Goal: Task Accomplishment & Management: Manage account settings

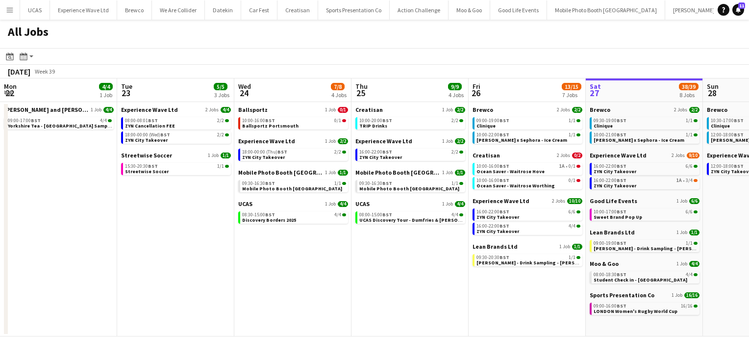
scroll to position [0, 399]
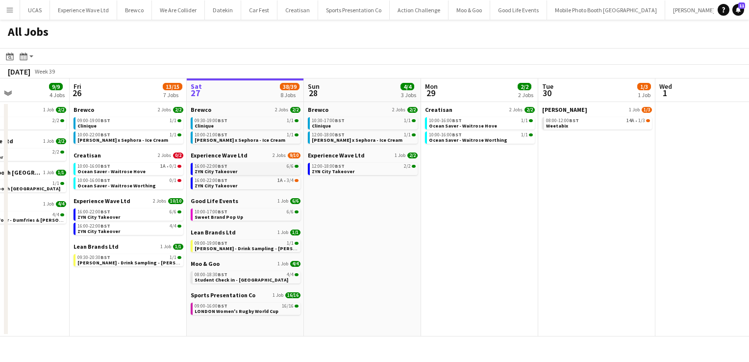
click at [233, 171] on link "16:00-22:00 BST 6/6 ZYN City Takeover" at bounding box center [246, 168] width 104 height 11
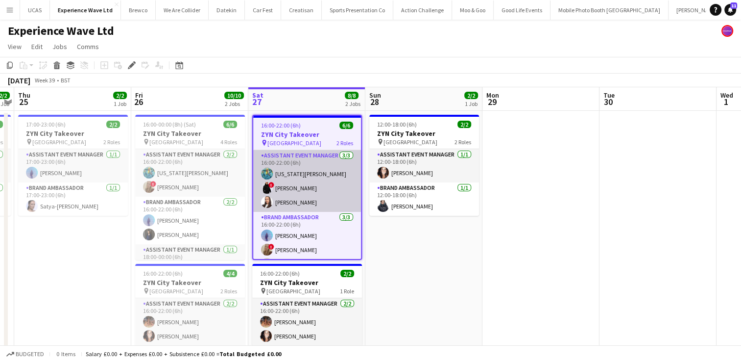
click at [300, 192] on app-card-role "Assistant Event Manager 3/3 16:00-22:00 (6h) georgia komar ! Ian Facer Lillie H…" at bounding box center [307, 181] width 108 height 62
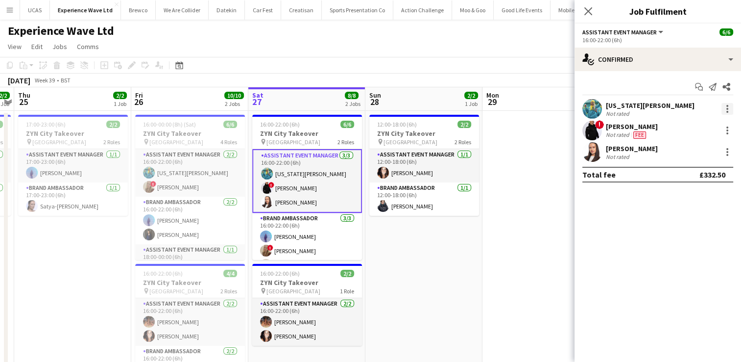
click at [726, 111] on div at bounding box center [728, 109] width 12 height 12
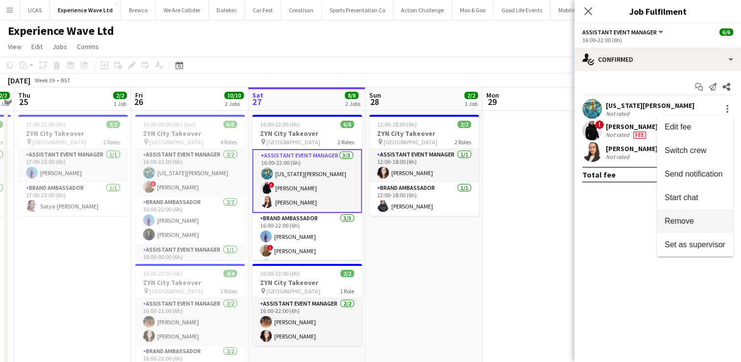
click at [694, 213] on button "Remove" at bounding box center [695, 221] width 76 height 24
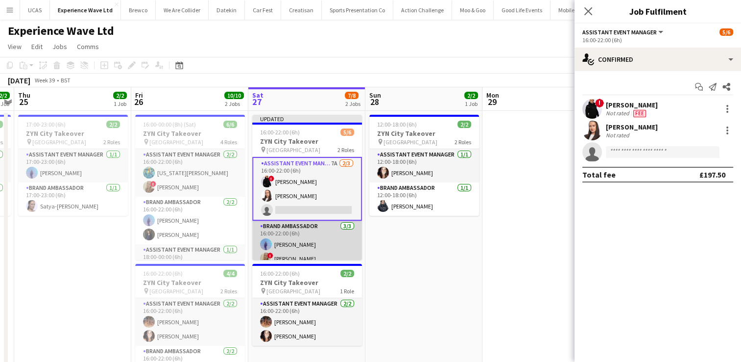
click at [302, 234] on app-card-role "Brand Ambassador 3/3 16:00-22:00 (6h) Raquel Lee ! Jane Graley Jessica Robinson" at bounding box center [307, 251] width 110 height 62
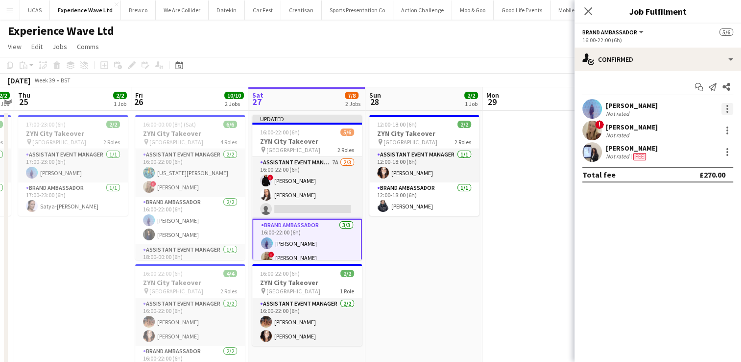
click at [730, 107] on div at bounding box center [728, 109] width 12 height 12
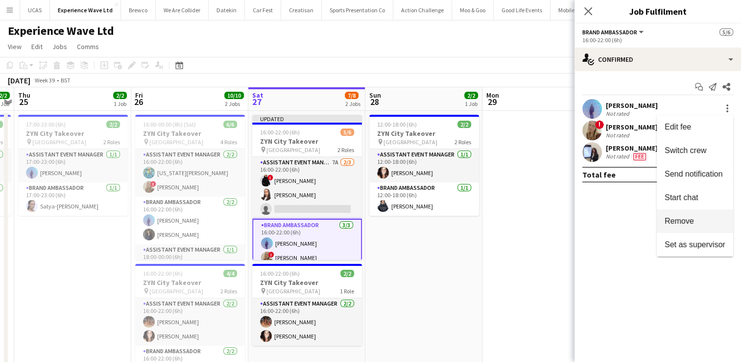
click at [680, 225] on span "Remove" at bounding box center [679, 221] width 29 height 8
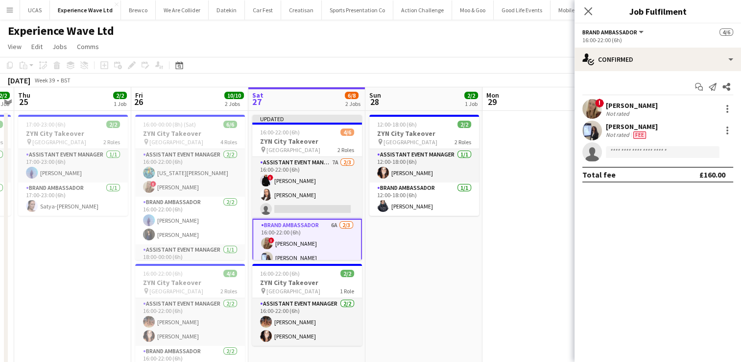
click at [545, 238] on app-date-cell at bounding box center [541, 310] width 117 height 398
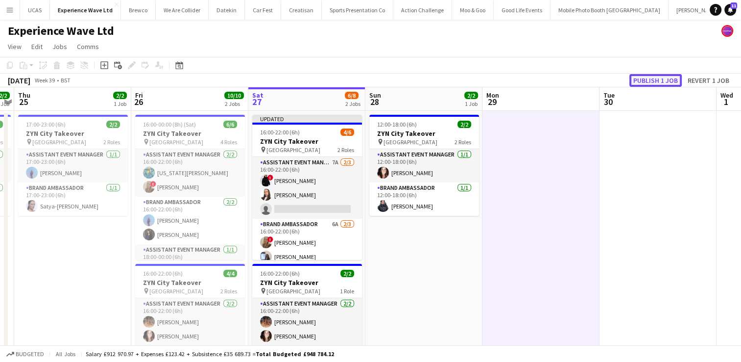
click at [662, 79] on button "Publish 1 job" at bounding box center [655, 80] width 52 height 13
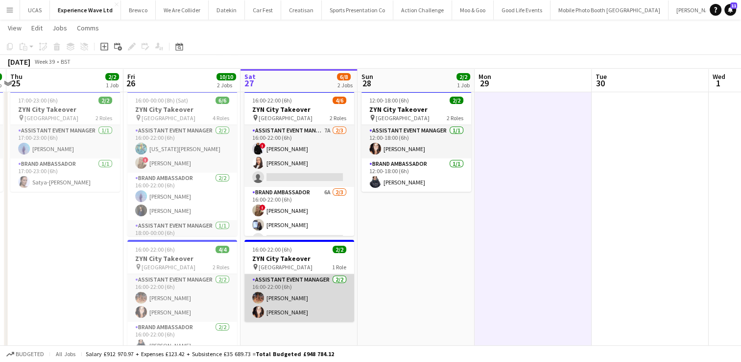
scroll to position [0, 351]
